Goal: Information Seeking & Learning: Learn about a topic

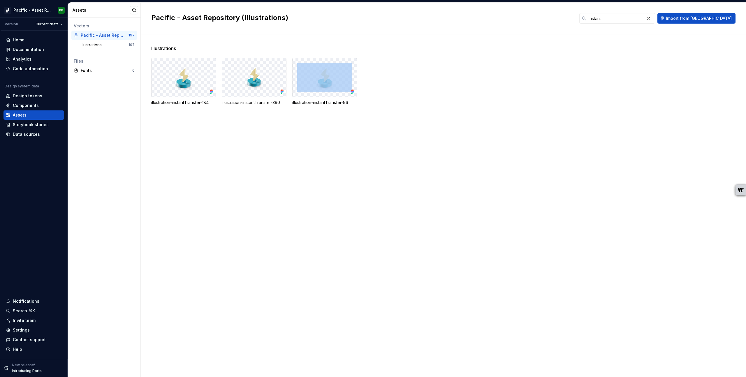
click at [320, 273] on div "Illustrations illustration-instantTransfer-184 illustration-instantTransfer-390…" at bounding box center [448, 205] width 595 height 343
click at [204, 154] on div "Illustrations illustration-instantTransfer-184 illustration-instantTransfer-390…" at bounding box center [448, 205] width 595 height 343
click at [54, 9] on html "Pacific - Asset Repository (Illustrations) PP Version Current draft Home Docume…" at bounding box center [373, 188] width 746 height 377
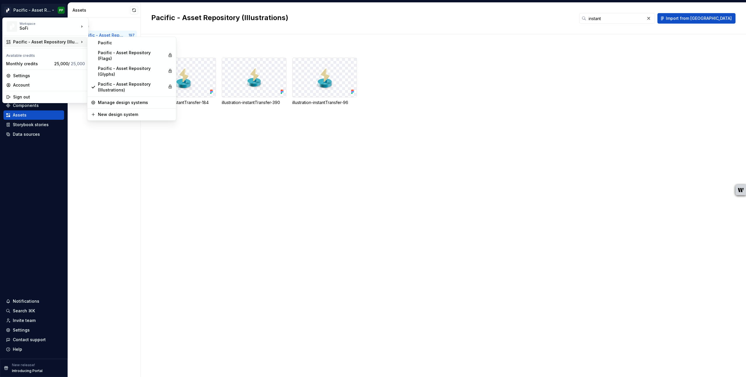
click at [75, 42] on div "Pacific - Asset Repository (Illustrations)" at bounding box center [46, 42] width 66 height 6
click at [109, 43] on div "Pacific" at bounding box center [135, 43] width 75 height 6
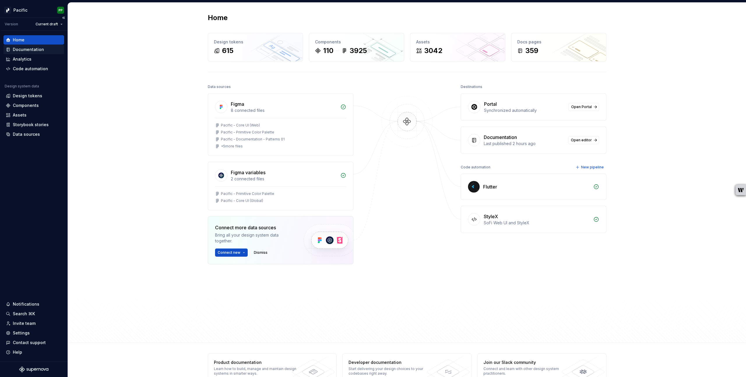
click at [28, 50] on div "Documentation" at bounding box center [28, 50] width 31 height 6
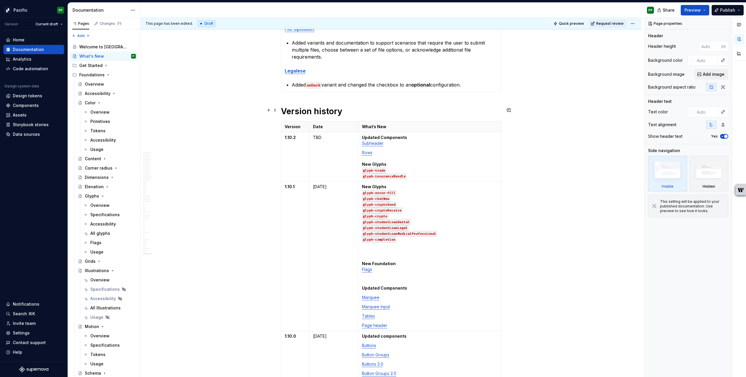
scroll to position [296, 0]
type textarea "*"
click at [398, 149] on p "Rows New Glyphs glyph-trade glyph-insuranceBundle" at bounding box center [429, 163] width 135 height 29
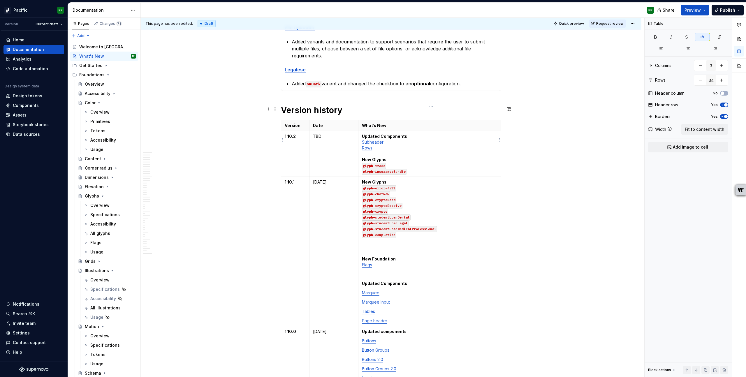
click at [415, 158] on p "Updated Components Subheader Rows New Glyphs glyph-trade glyph-insuranceBundle" at bounding box center [429, 153] width 135 height 41
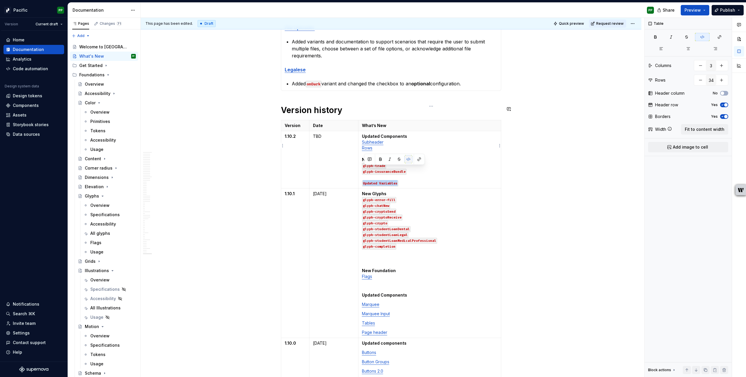
click at [409, 159] on button "button" at bounding box center [408, 159] width 8 height 8
click at [380, 158] on button "button" at bounding box center [380, 159] width 8 height 8
click at [410, 169] on p "Updated Components Subheader Rows New Glyphs glyph-trade glyph-insuranceBundle …" at bounding box center [429, 159] width 135 height 52
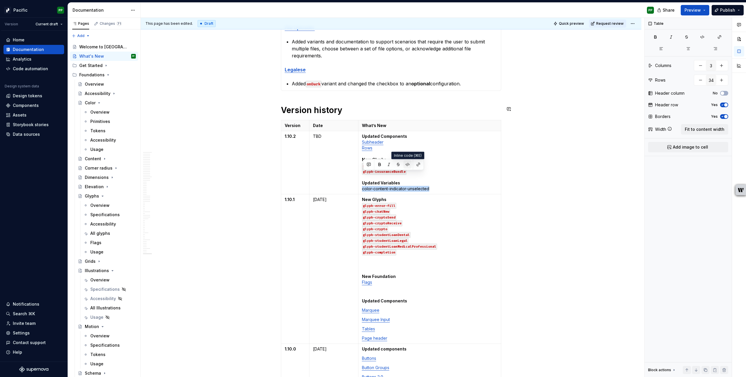
click at [407, 163] on button "button" at bounding box center [407, 165] width 8 height 8
click at [441, 175] on p "Updated Components Subheader Rows New Glyphs glyph-trade glyph-insuranceBundle …" at bounding box center [429, 162] width 135 height 58
click at [436, 174] on p "Updated Components Subheader Rows New Glyphs glyph-trade glyph-insuranceBundle …" at bounding box center [429, 162] width 135 height 58
click at [414, 264] on p at bounding box center [429, 267] width 135 height 6
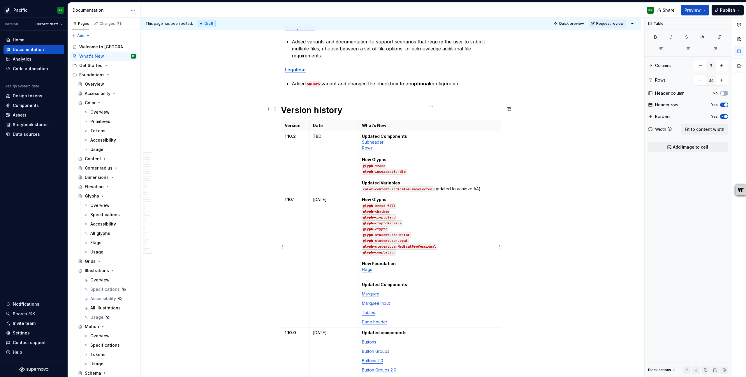
click at [362, 290] on td "New Glyphs glyph-error-fill glyph-chatNew glyph-cryptoSend glyph-cryptoReceive …" at bounding box center [429, 260] width 143 height 133
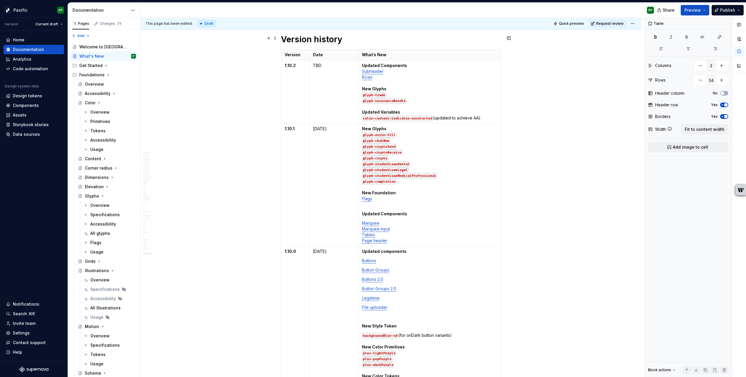
scroll to position [368, 0]
click at [363, 246] on td "Updated components Buttons Button Groups Buttons 2.0 Button Groups 2.0 Legalese…" at bounding box center [429, 322] width 143 height 156
click at [362, 208] on td "New Glyphs glyph-error-fill glyph-chatNew glyph-cryptoSend glyph-cryptoReceive …" at bounding box center [429, 183] width 143 height 123
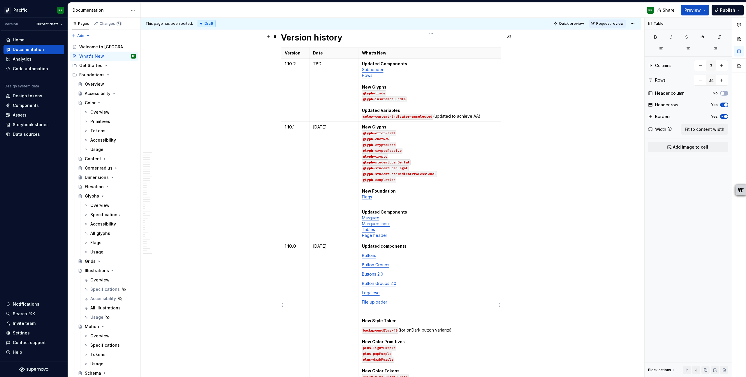
click at [363, 253] on link "Buttons" at bounding box center [369, 255] width 14 height 5
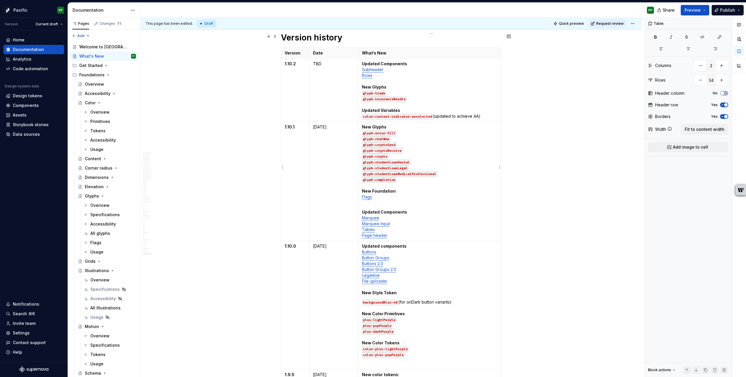
click at [363, 209] on strong "Updated Components" at bounding box center [384, 211] width 45 height 5
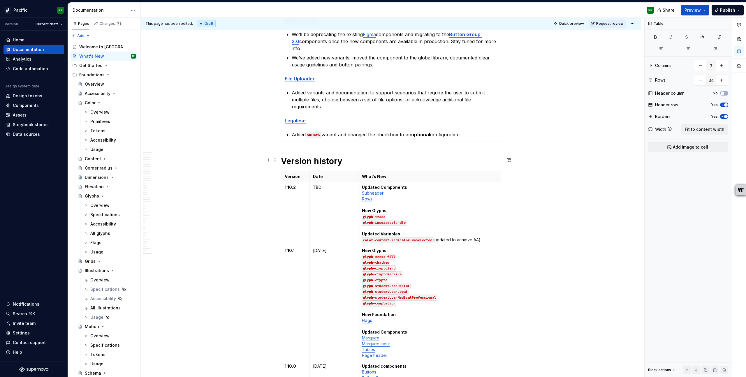
scroll to position [234, 0]
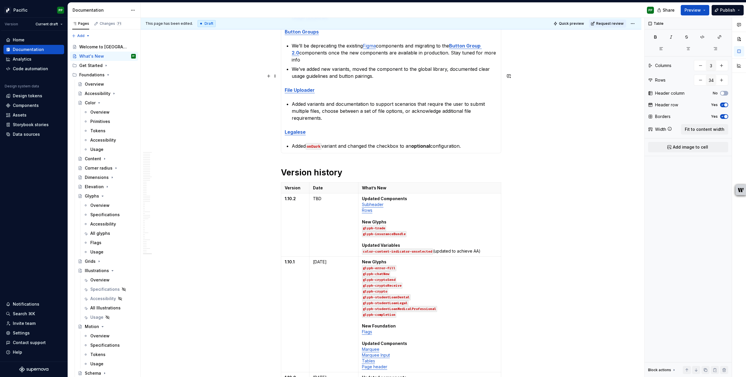
type textarea "*"
